Goal: Task Accomplishment & Management: Manage account settings

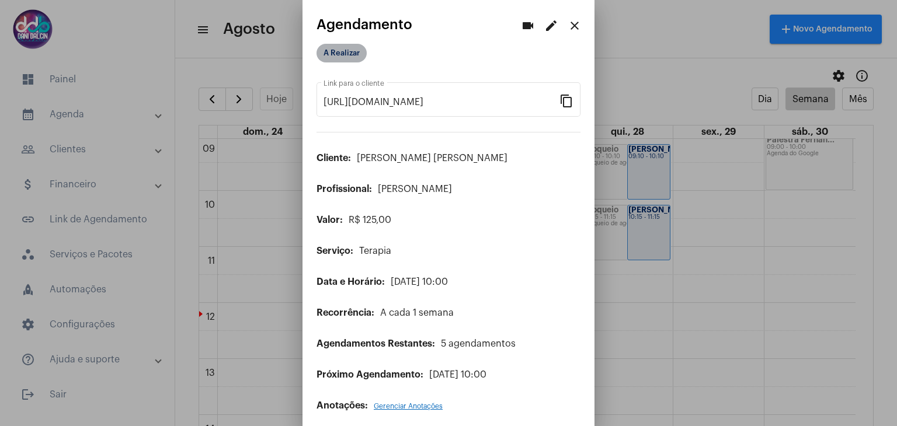
click at [346, 58] on mat-chip "A Realizar" at bounding box center [341, 53] width 50 height 19
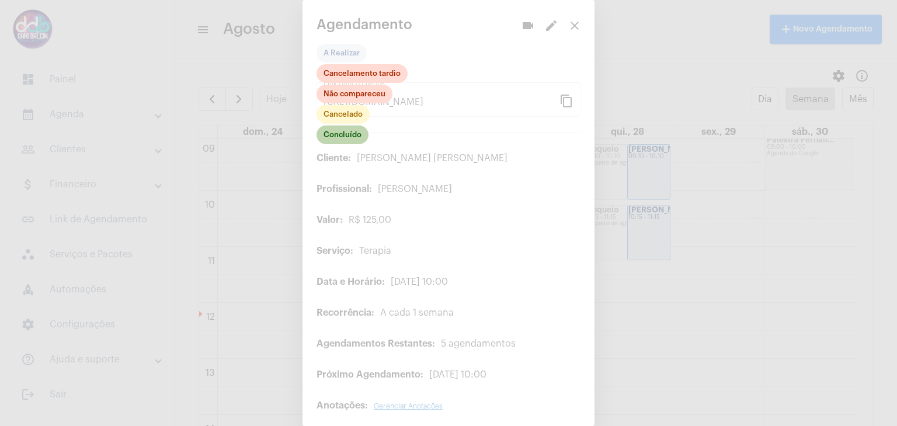
click at [361, 127] on mat-chip "Concluído" at bounding box center [342, 135] width 52 height 19
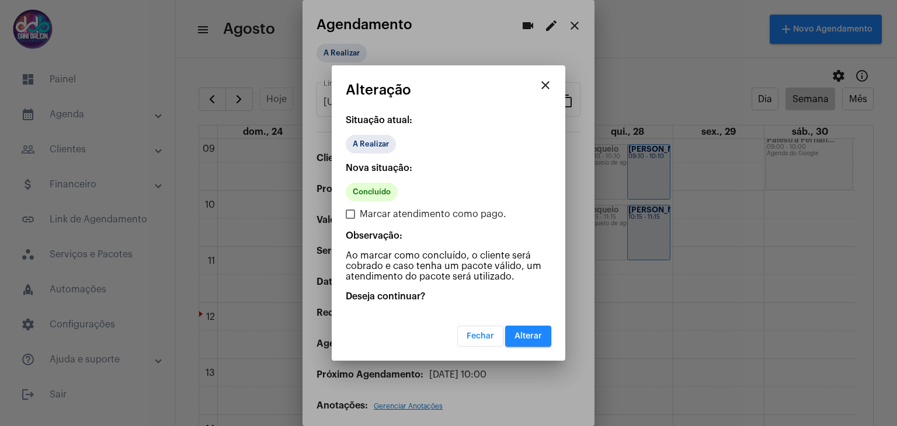
click at [528, 332] on span "Alterar" at bounding box center [527, 336] width 27 height 8
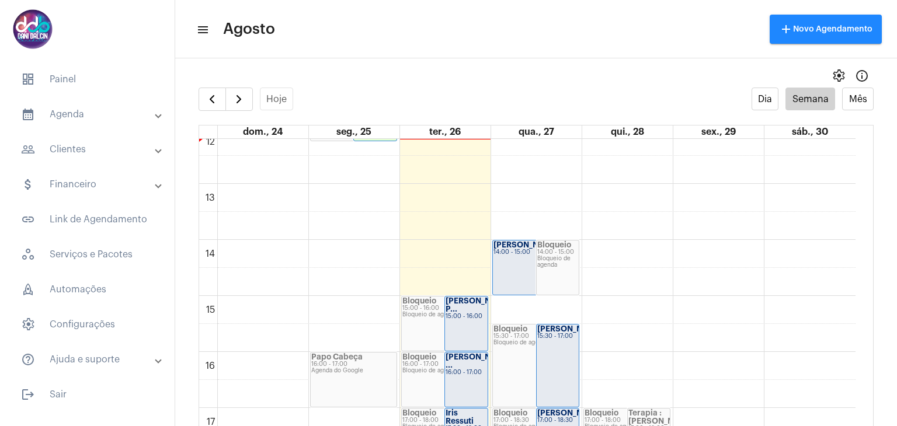
scroll to position [567, 0]
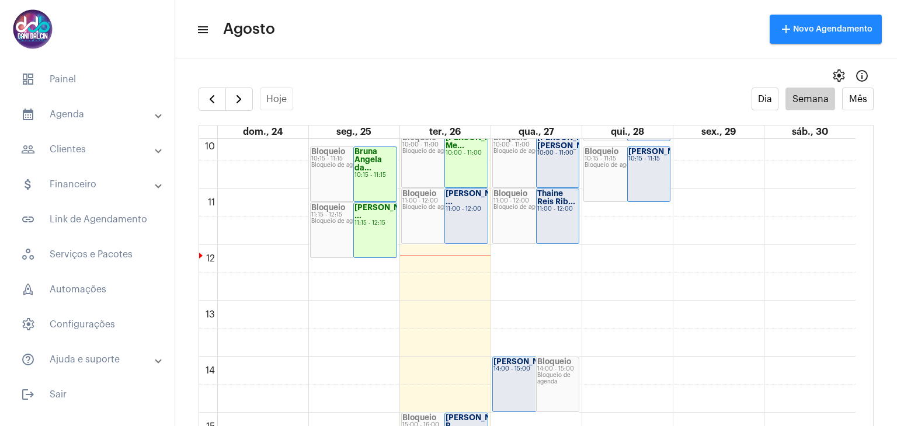
click at [465, 208] on div "11:00 - 12:00" at bounding box center [465, 209] width 41 height 6
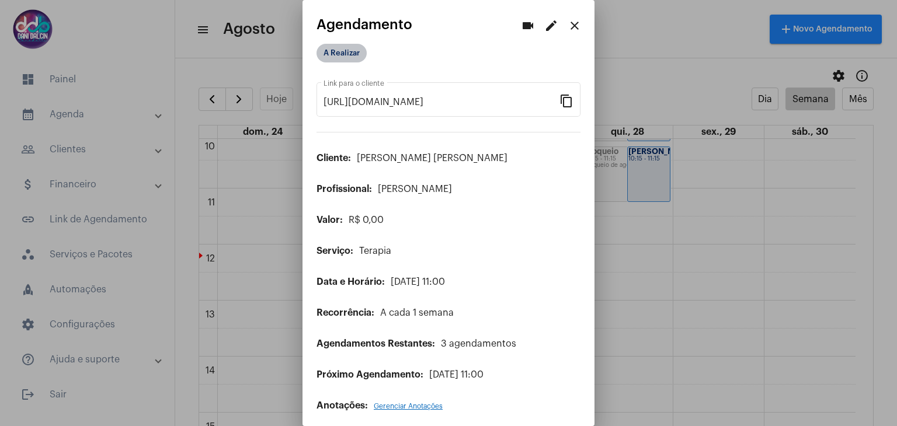
click at [346, 58] on mat-chip "A Realizar" at bounding box center [341, 53] width 50 height 19
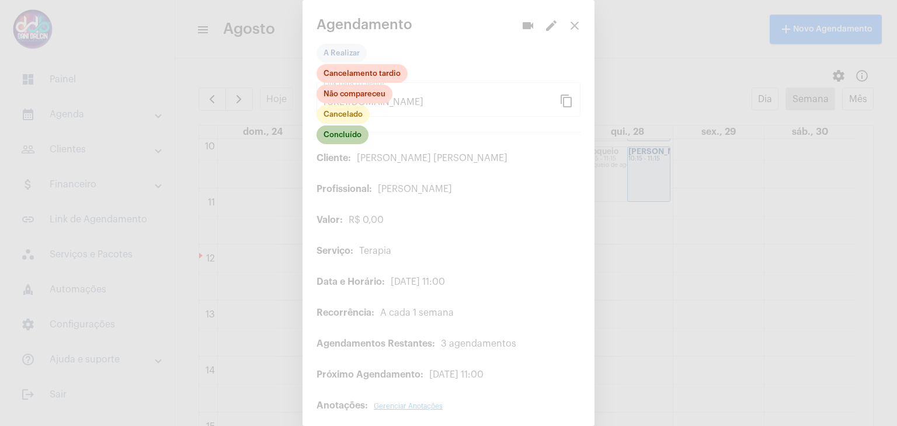
click at [346, 135] on mat-chip "Concluído" at bounding box center [342, 135] width 52 height 19
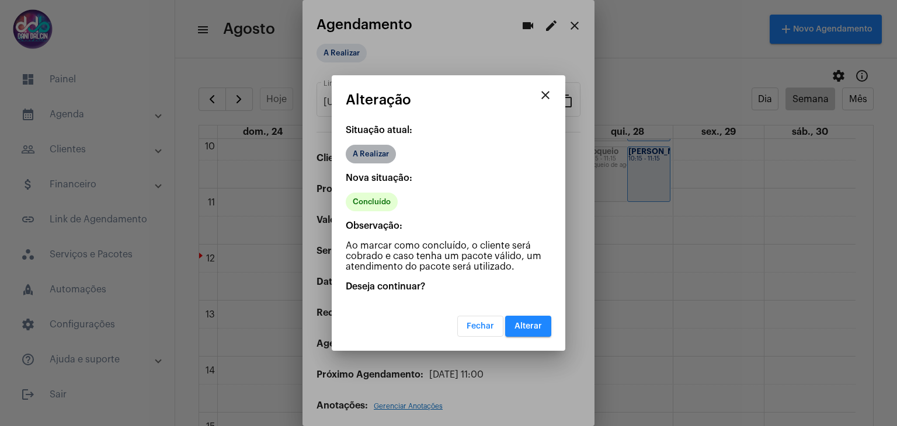
click at [375, 155] on mat-chip "A Realizar" at bounding box center [371, 154] width 50 height 19
click at [532, 327] on span "Alterar" at bounding box center [527, 326] width 27 height 8
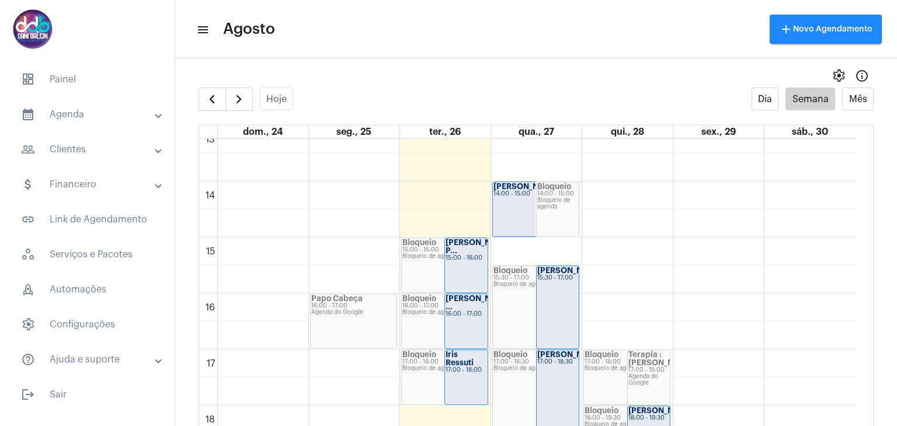
scroll to position [625, 0]
